Goal: Transaction & Acquisition: Subscribe to service/newsletter

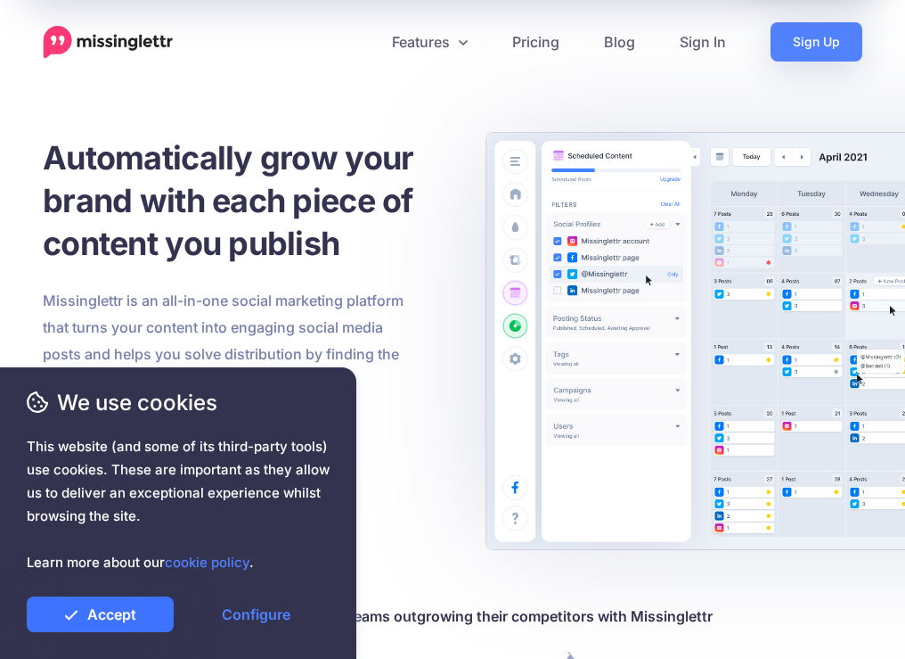
click at [118, 612] on link "Accept" at bounding box center [100, 614] width 147 height 36
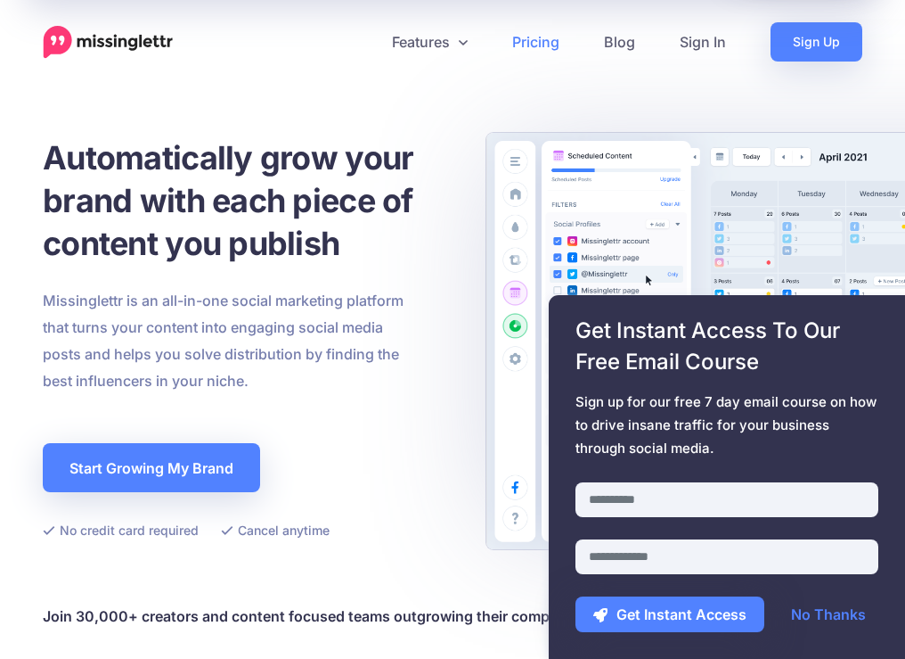
click at [551, 37] on link "Pricing" at bounding box center [536, 41] width 92 height 39
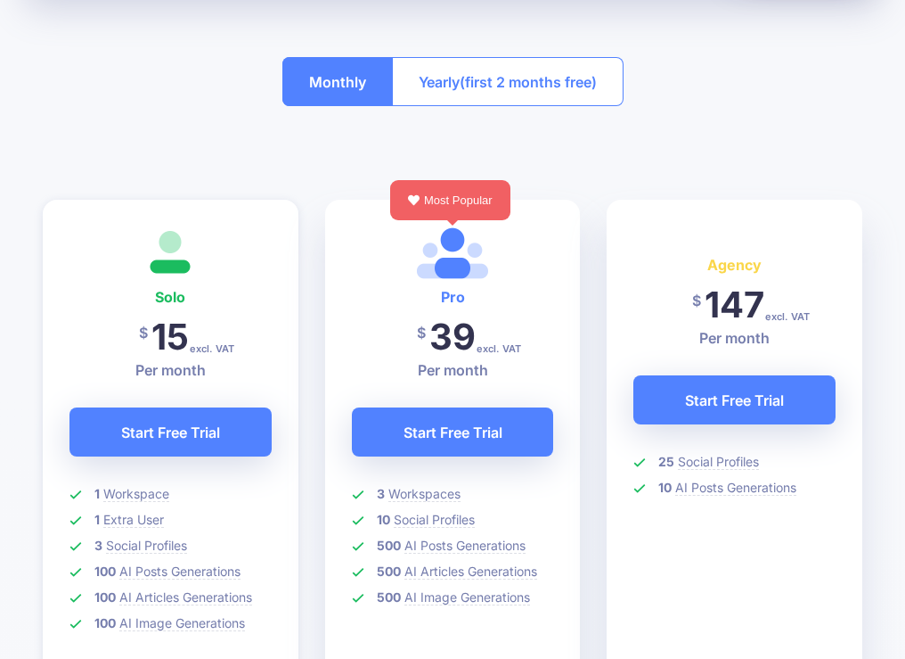
scroll to position [357, 0]
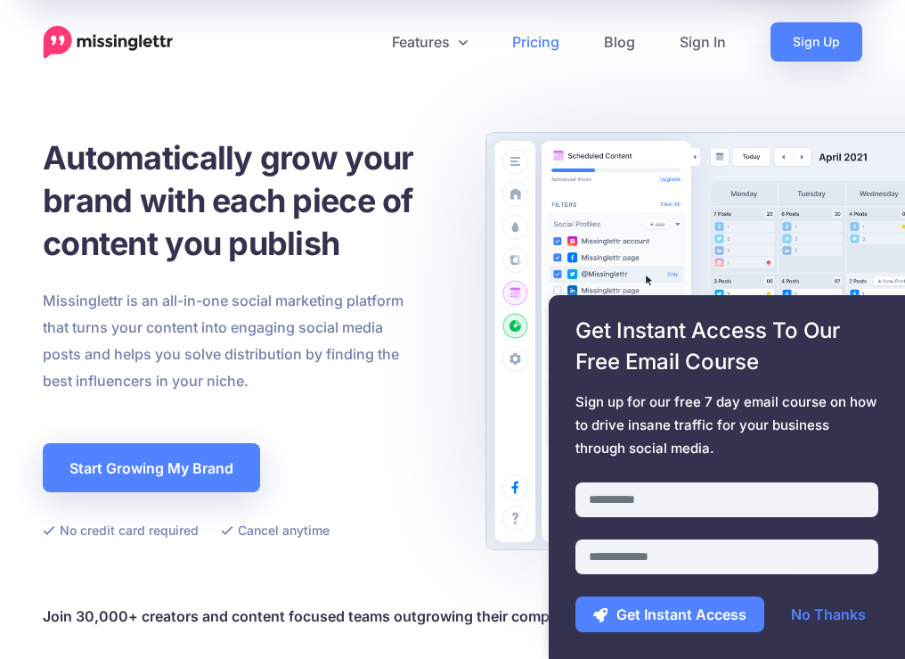
click at [555, 46] on link "Pricing" at bounding box center [536, 41] width 92 height 39
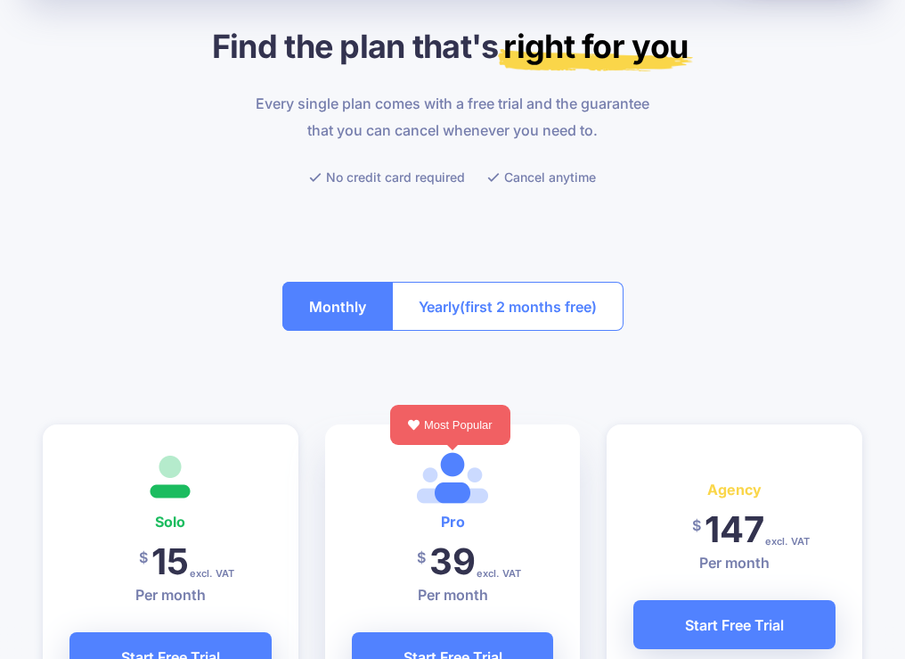
scroll to position [387, 0]
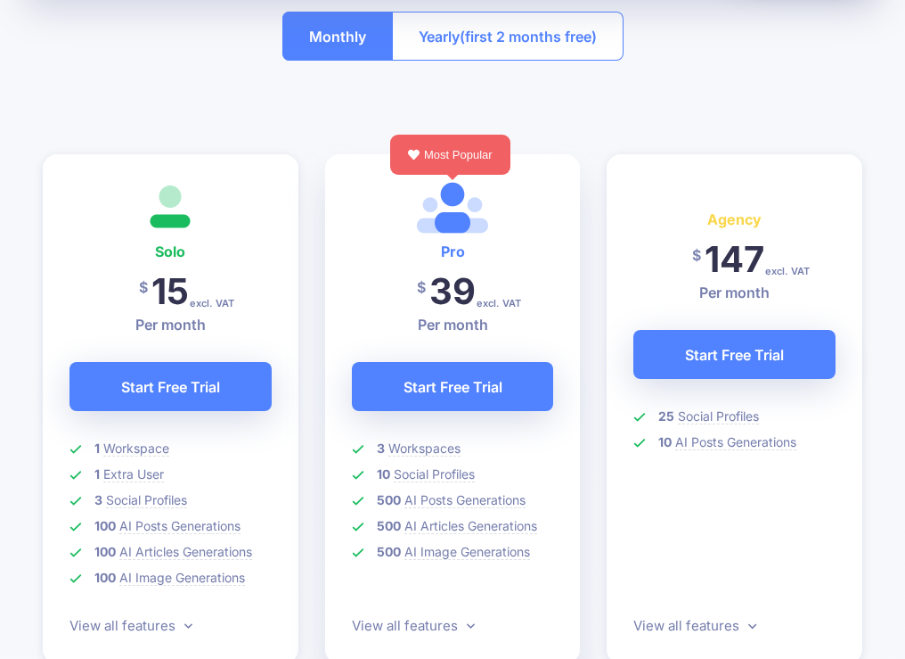
click at [501, 36] on span "(first 2 months free)" at bounding box center [528, 36] width 137 height 29
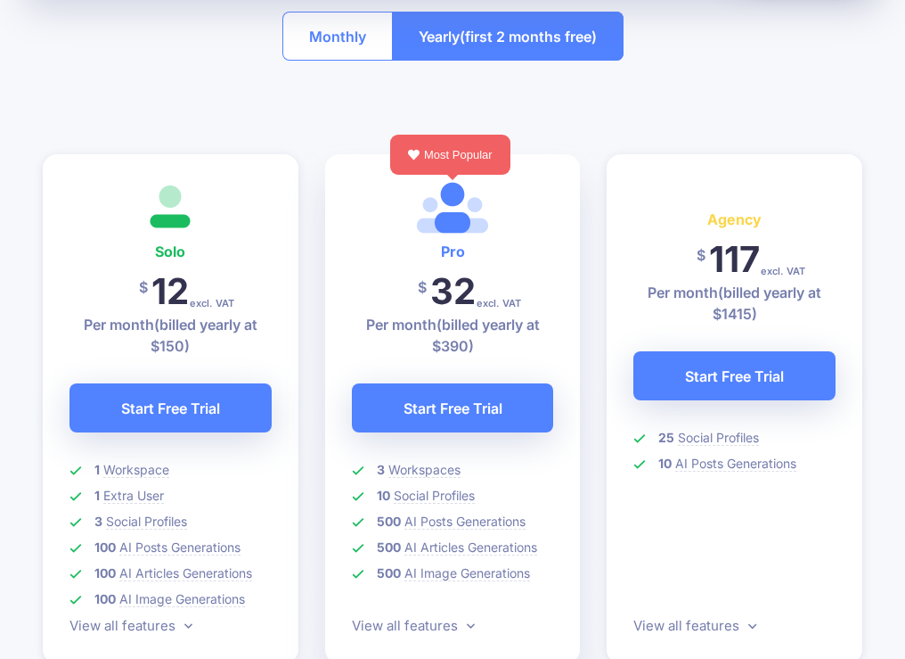
click at [308, 26] on button "Monthly" at bounding box center [337, 36] width 111 height 49
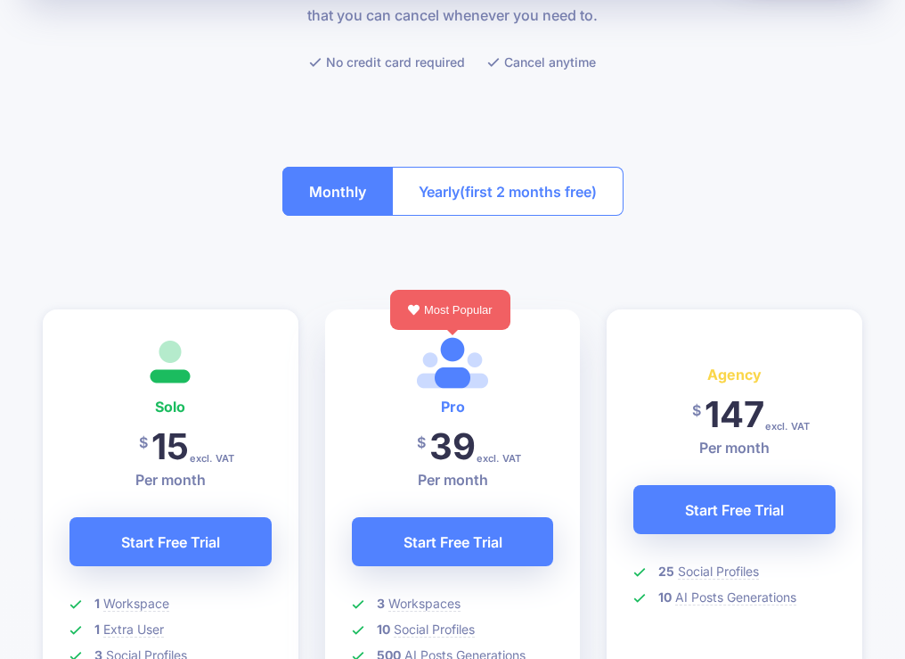
scroll to position [0, 0]
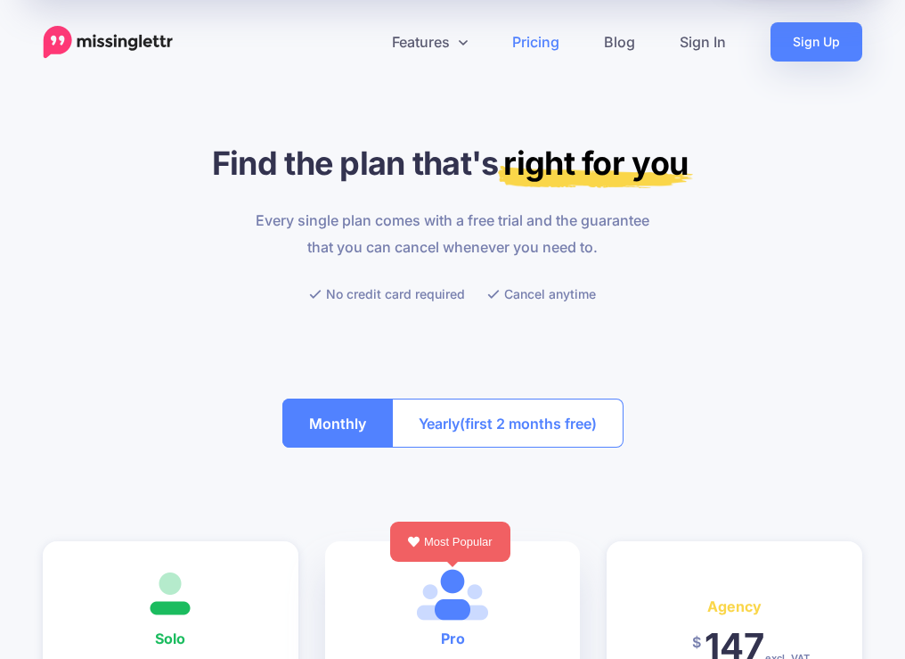
click at [75, 42] on img at bounding box center [108, 42] width 131 height 33
